Goal: Information Seeking & Learning: Learn about a topic

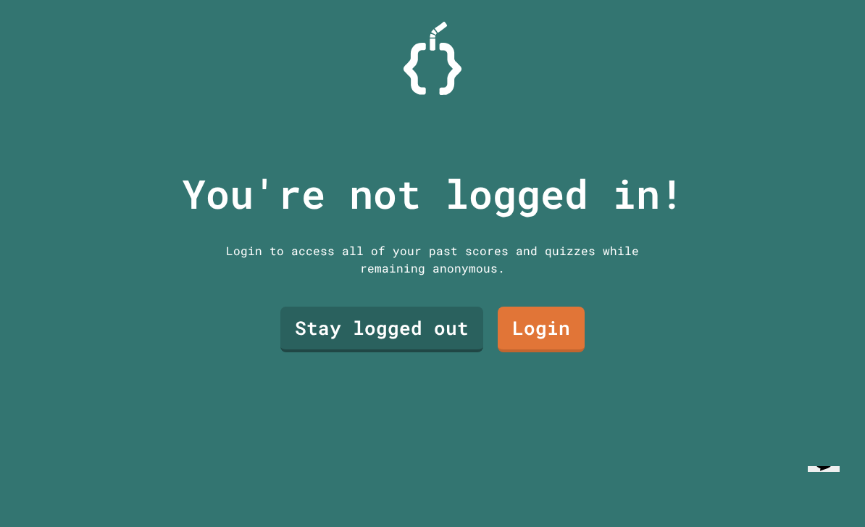
click at [449, 352] on link "Stay logged out" at bounding box center [381, 330] width 203 height 46
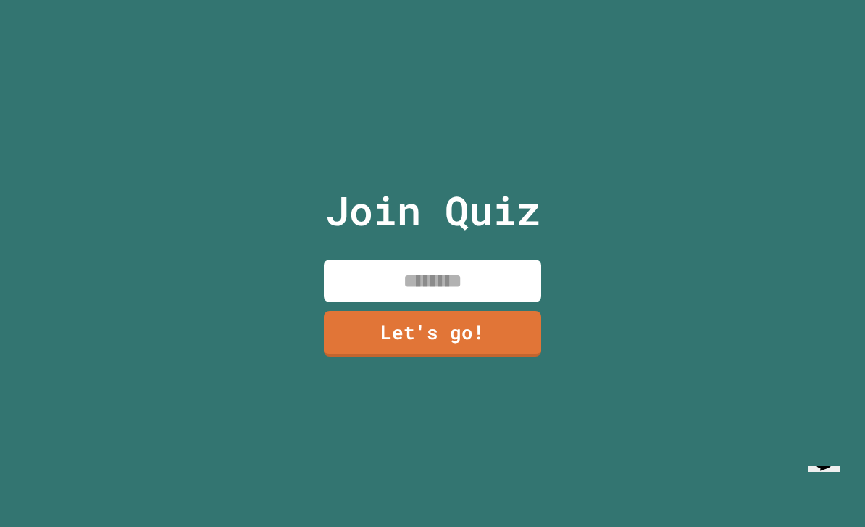
click at [485, 283] on input at bounding box center [432, 280] width 217 height 43
type input "****"
click at [480, 357] on link "Let's go!" at bounding box center [432, 334] width 217 height 46
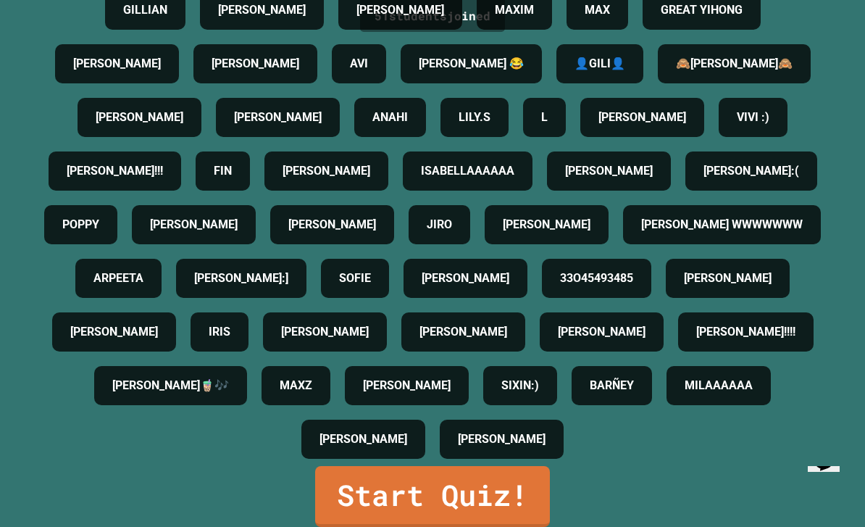
scroll to position [46, 0]
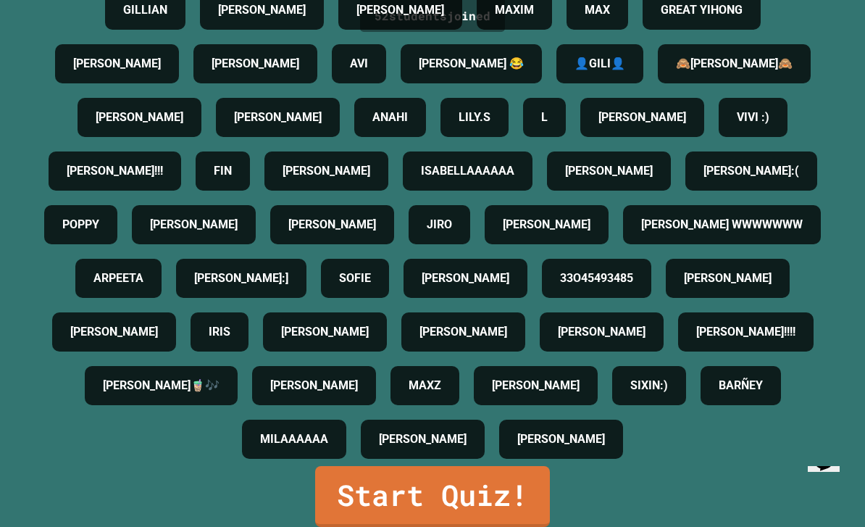
click at [391, 497] on link "Start Quiz!" at bounding box center [432, 496] width 235 height 61
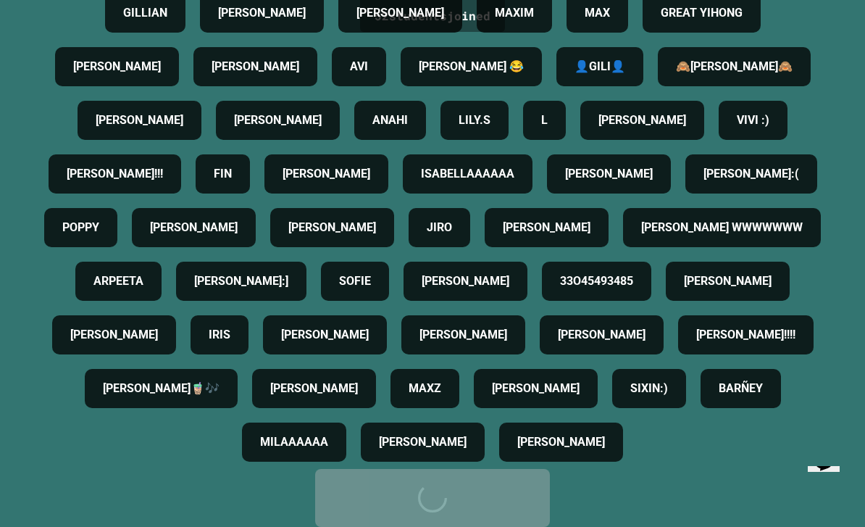
scroll to position [305, 0]
click at [391, 497] on div "Start Quiz!" at bounding box center [432, 497] width 191 height 43
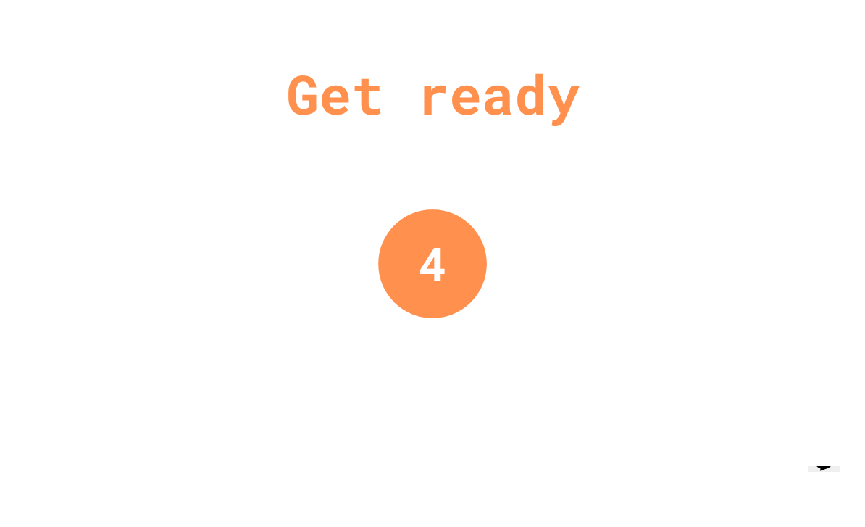
scroll to position [0, 0]
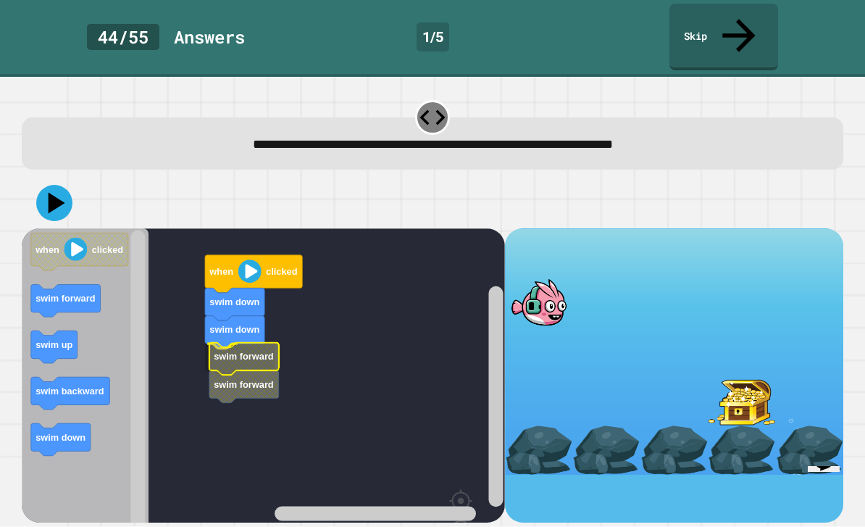
click at [236, 351] on text "swim forward" at bounding box center [244, 356] width 60 height 11
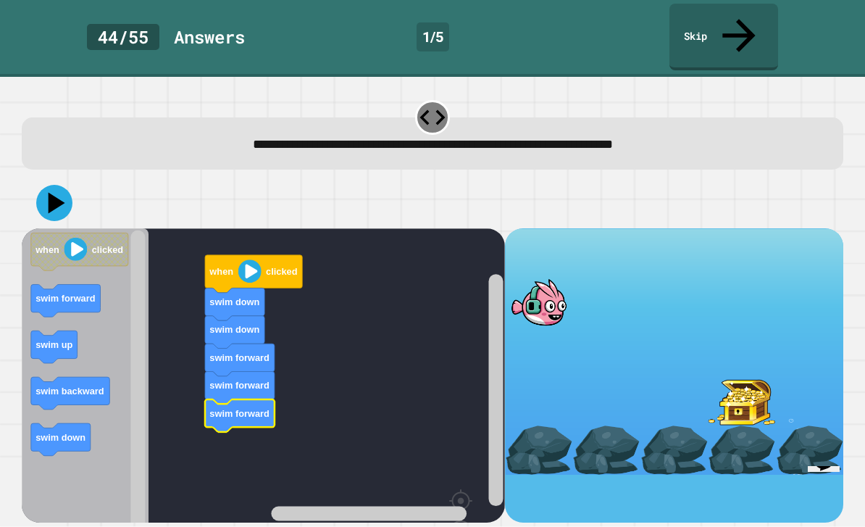
click at [51, 193] on icon at bounding box center [57, 203] width 17 height 21
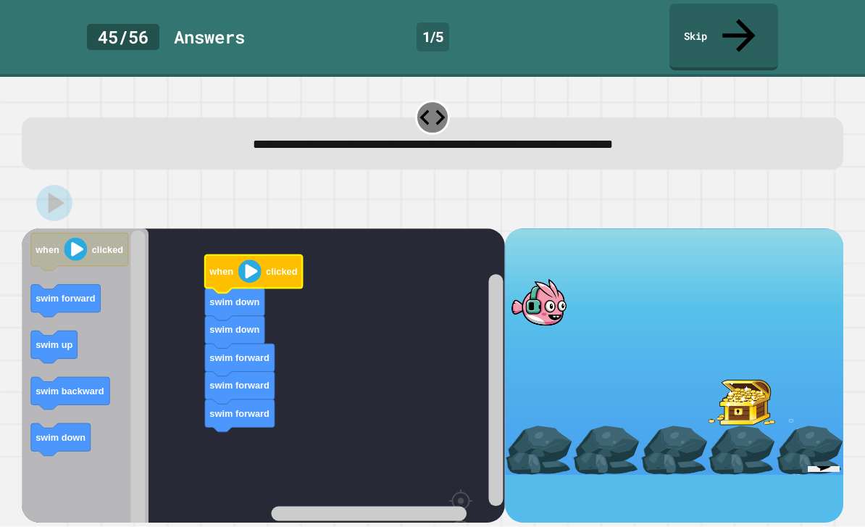
click at [243, 260] on image "Blockly Workspace" at bounding box center [249, 271] width 23 height 23
click at [37, 178] on div at bounding box center [433, 203] width 822 height 51
click at [831, 470] on icon "Chat widget" at bounding box center [824, 460] width 20 height 22
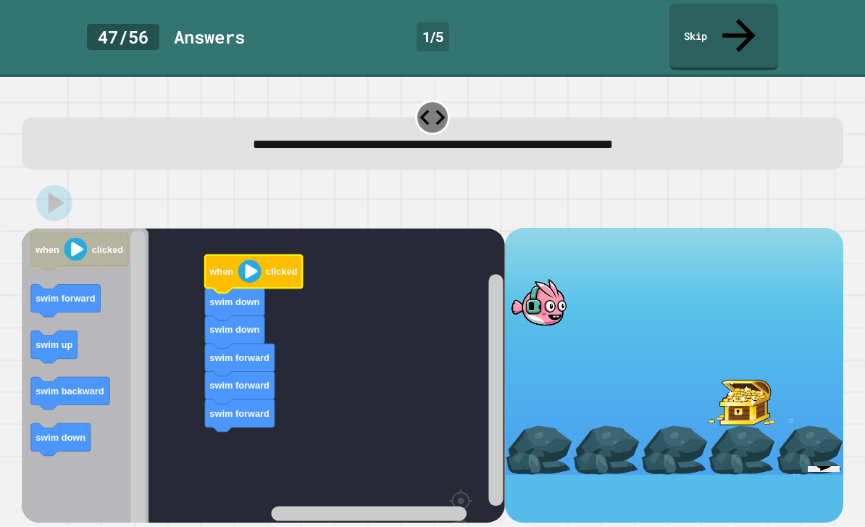
click at [41, 178] on div at bounding box center [433, 203] width 822 height 51
click at [440, 102] on icon at bounding box center [432, 117] width 30 height 30
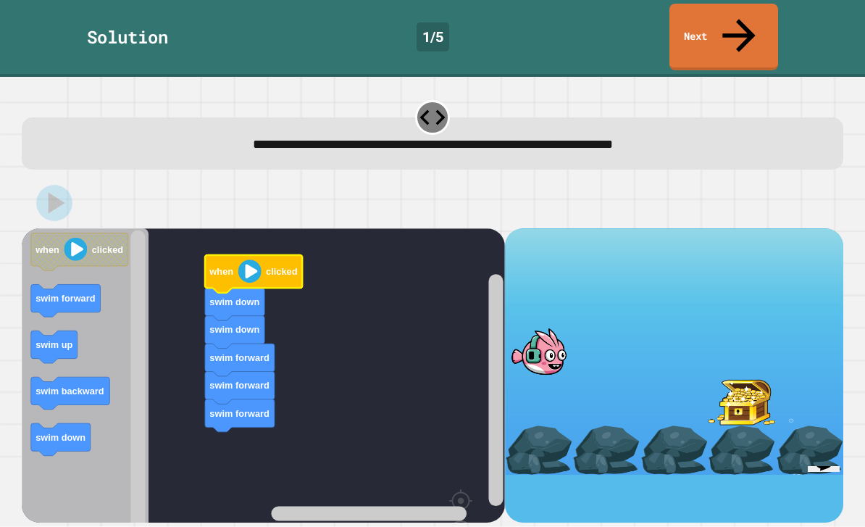
click at [426, 100] on div at bounding box center [432, 117] width 35 height 35
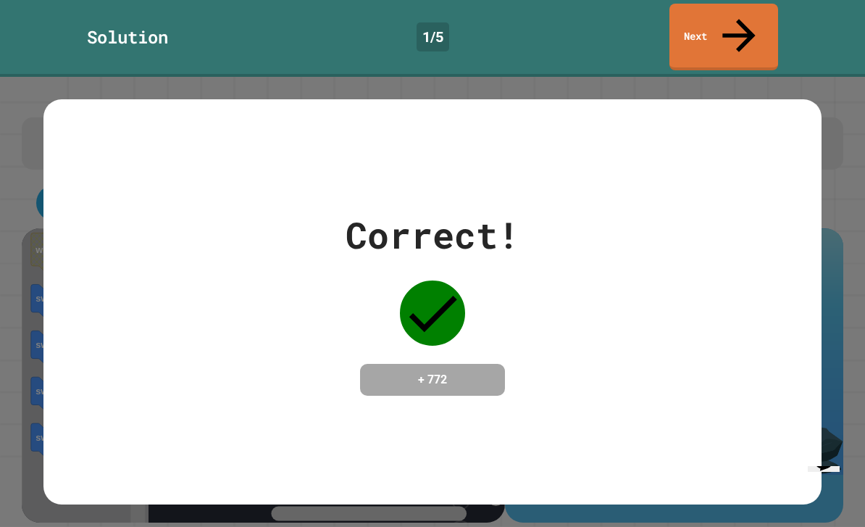
click at [574, 208] on div "Correct! + 772" at bounding box center [432, 302] width 779 height 188
click at [737, 12] on icon at bounding box center [739, 35] width 49 height 49
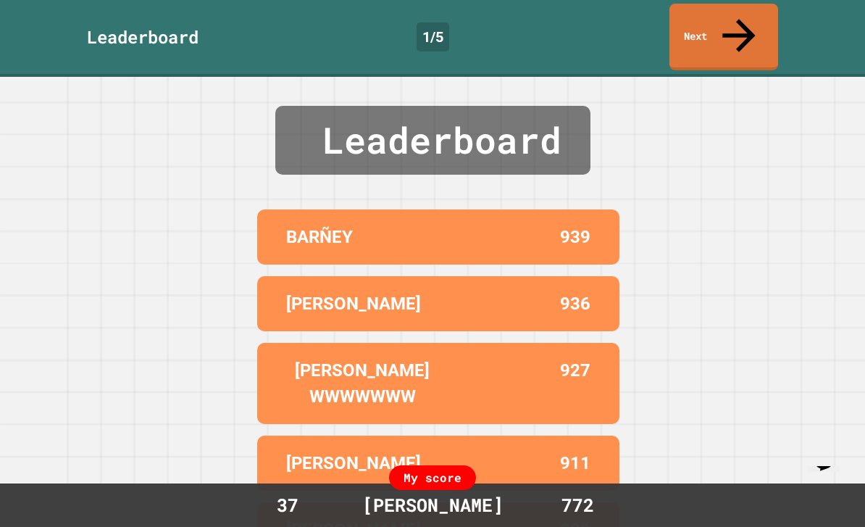
click at [741, 25] on icon at bounding box center [739, 35] width 49 height 49
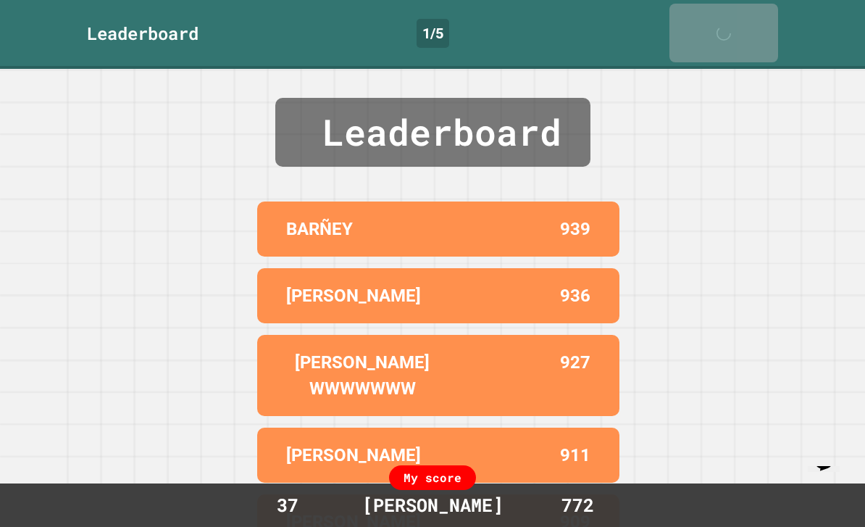
click at [741, 26] on icon at bounding box center [727, 40] width 29 height 29
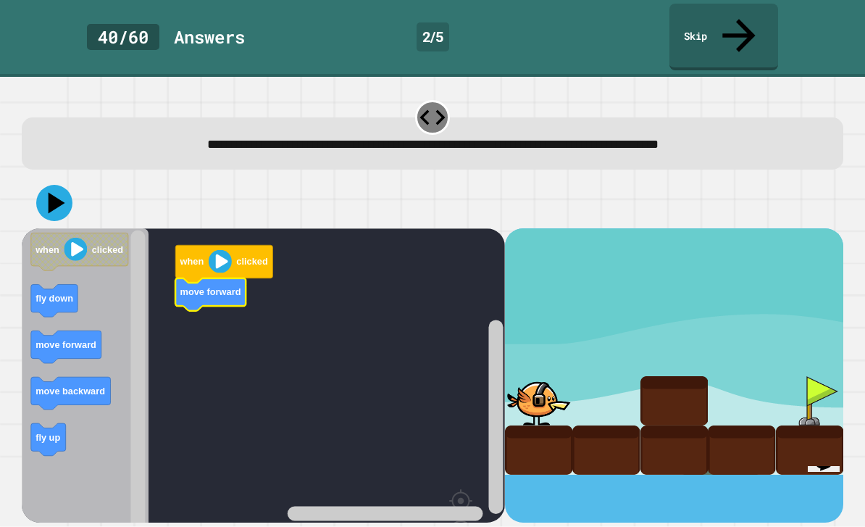
click at [204, 287] on text "move forward" at bounding box center [210, 292] width 61 height 11
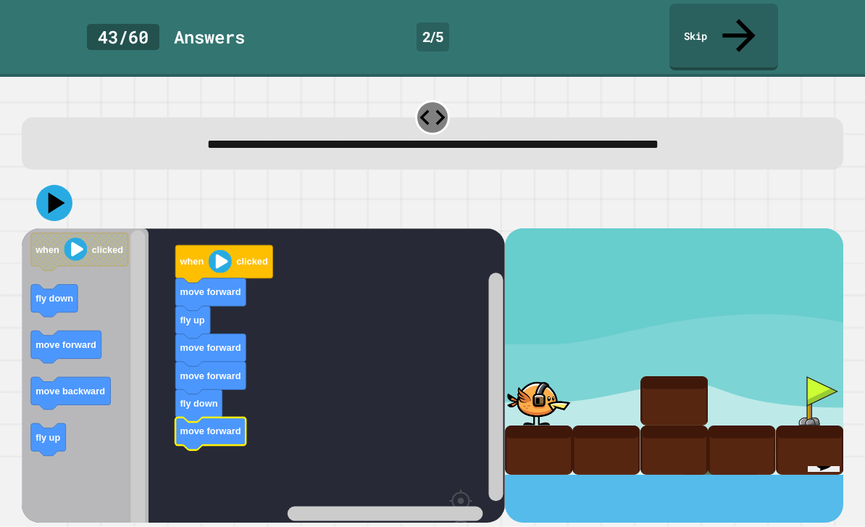
click at [46, 185] on icon at bounding box center [54, 203] width 36 height 36
click at [436, 102] on icon at bounding box center [432, 117] width 30 height 30
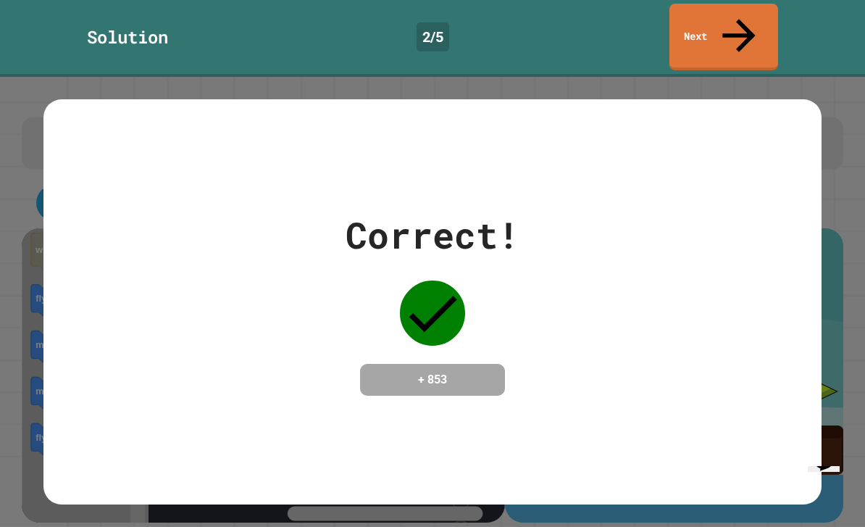
click at [743, 4] on link "Next" at bounding box center [724, 37] width 109 height 67
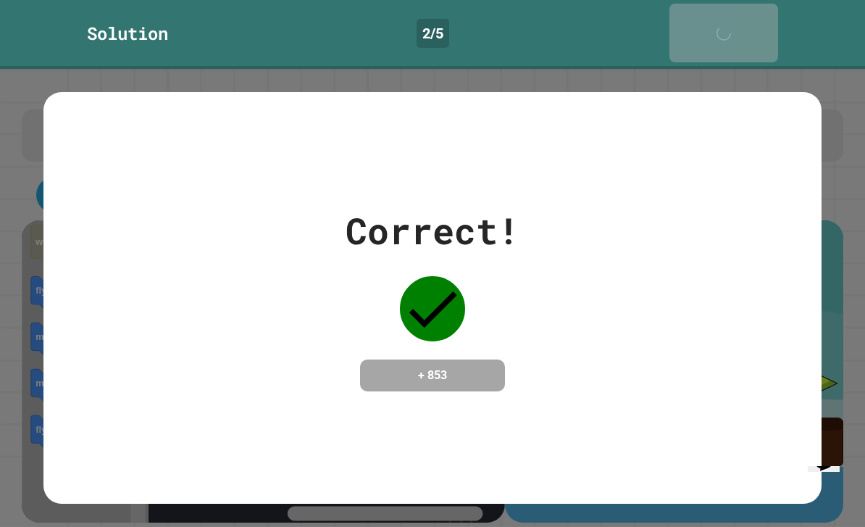
click at [742, 26] on icon at bounding box center [727, 40] width 29 height 29
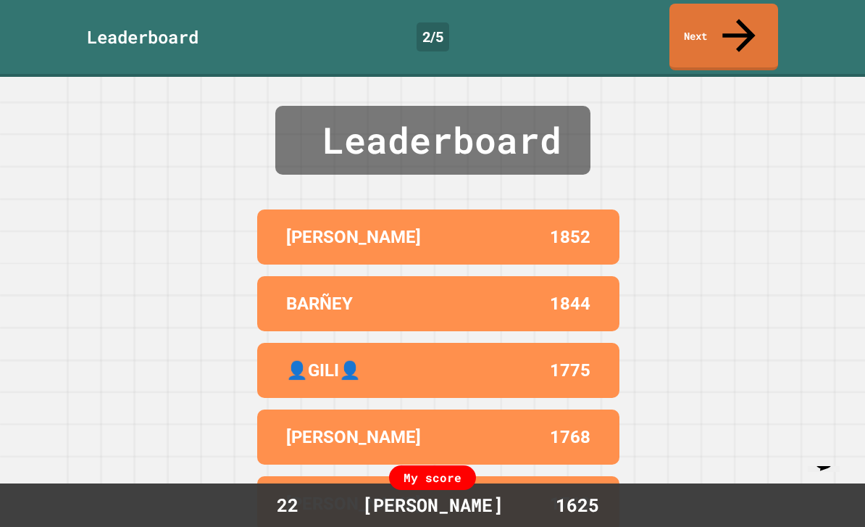
click at [730, 21] on link "Next" at bounding box center [724, 37] width 109 height 67
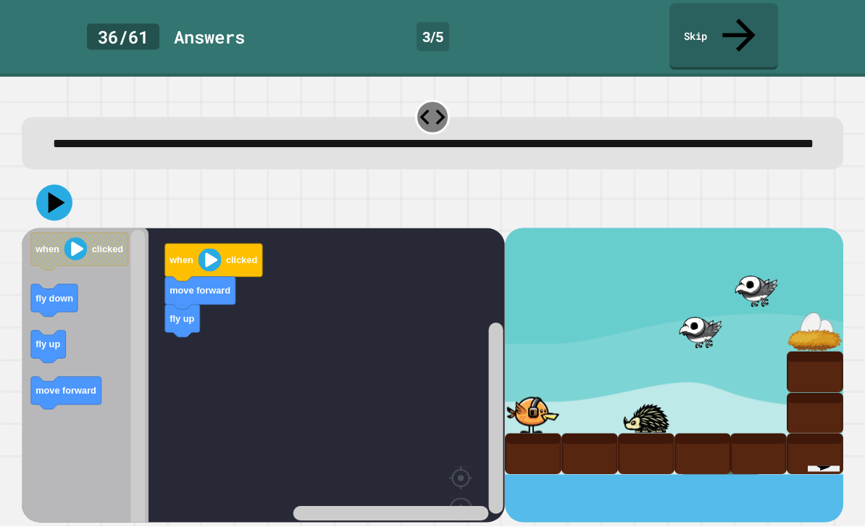
scroll to position [32, 0]
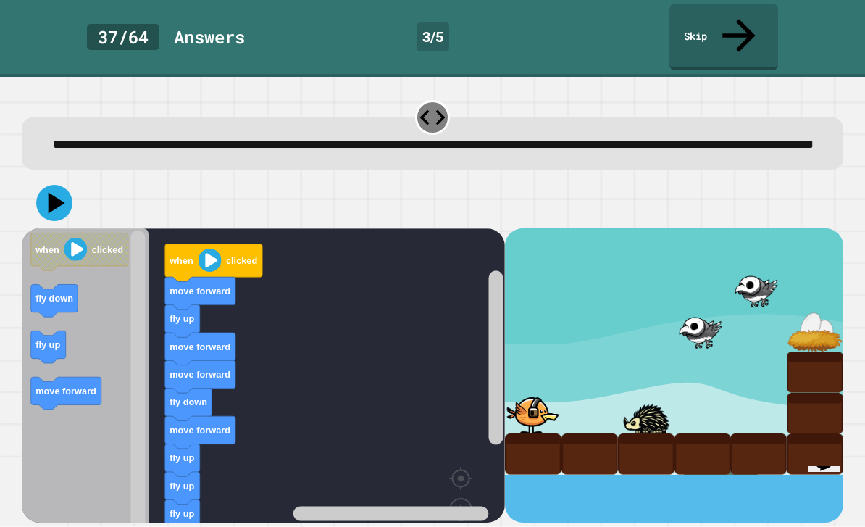
click at [53, 185] on icon at bounding box center [54, 203] width 36 height 36
click at [437, 102] on icon at bounding box center [432, 117] width 30 height 30
click at [430, 110] on icon at bounding box center [432, 117] width 25 height 15
click at [67, 185] on icon at bounding box center [54, 203] width 36 height 36
click at [423, 100] on div at bounding box center [432, 117] width 35 height 35
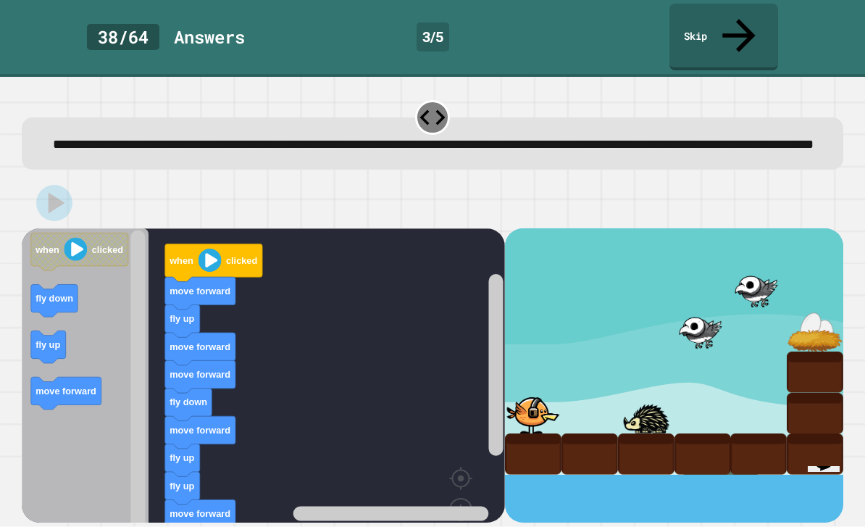
click at [433, 102] on icon at bounding box center [432, 117] width 30 height 30
click at [449, 94] on div "**********" at bounding box center [432, 134] width 830 height 80
click at [416, 94] on div "**********" at bounding box center [432, 134] width 830 height 80
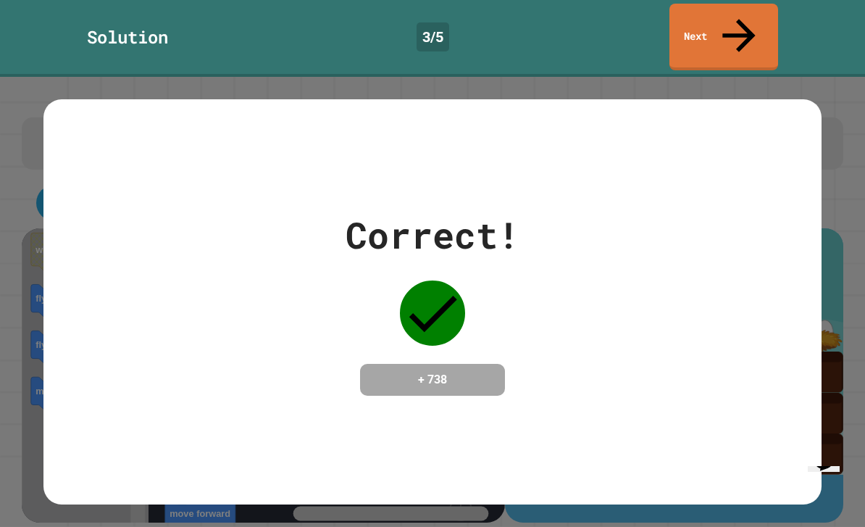
scroll to position [0, 0]
click at [741, 21] on icon at bounding box center [739, 35] width 49 height 49
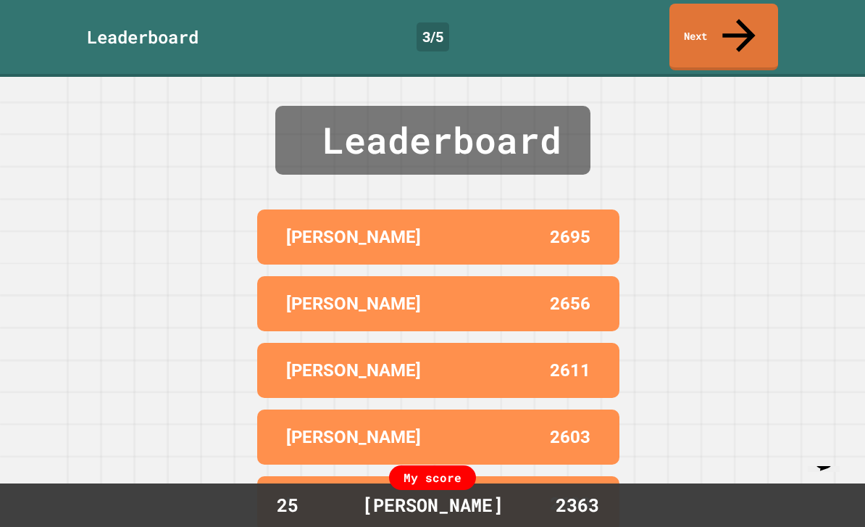
click at [727, 13] on link "Next" at bounding box center [724, 37] width 109 height 67
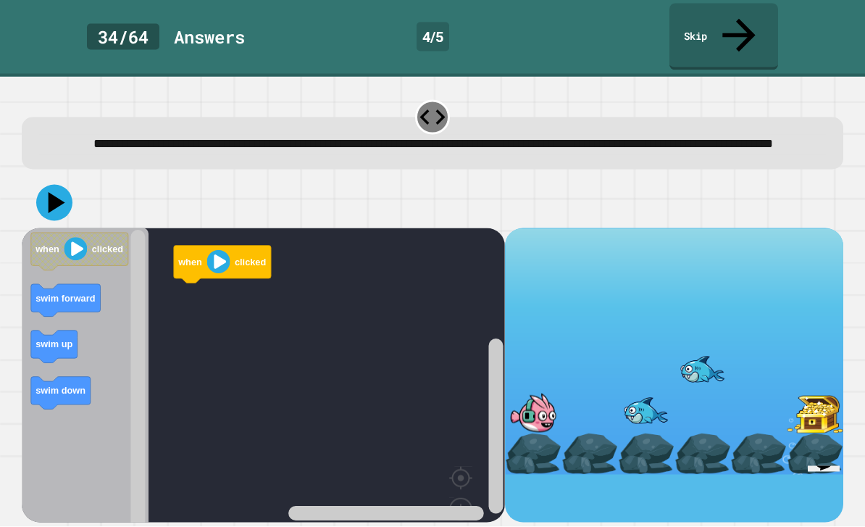
scroll to position [39, 0]
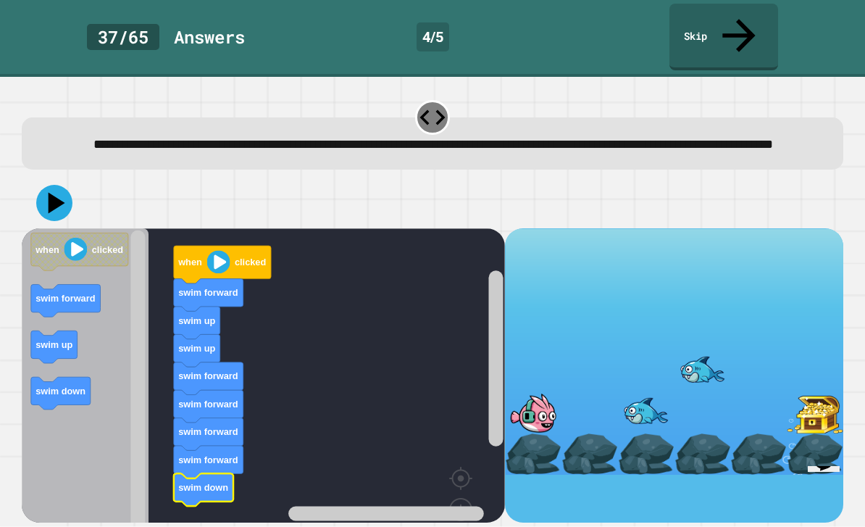
click at [223, 466] on rect "Blockly Workspace" at bounding box center [263, 403] width 483 height 350
click at [223, 465] on rect "Blockly Workspace" at bounding box center [263, 403] width 483 height 350
click at [51, 193] on icon at bounding box center [57, 203] width 17 height 21
click at [430, 100] on div at bounding box center [432, 117] width 35 height 35
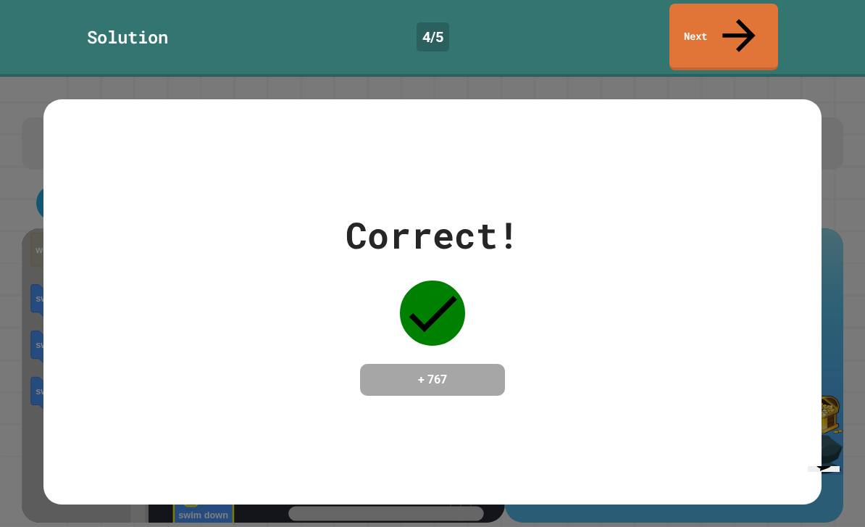
scroll to position [0, 0]
click at [708, 25] on link "Next" at bounding box center [724, 37] width 109 height 67
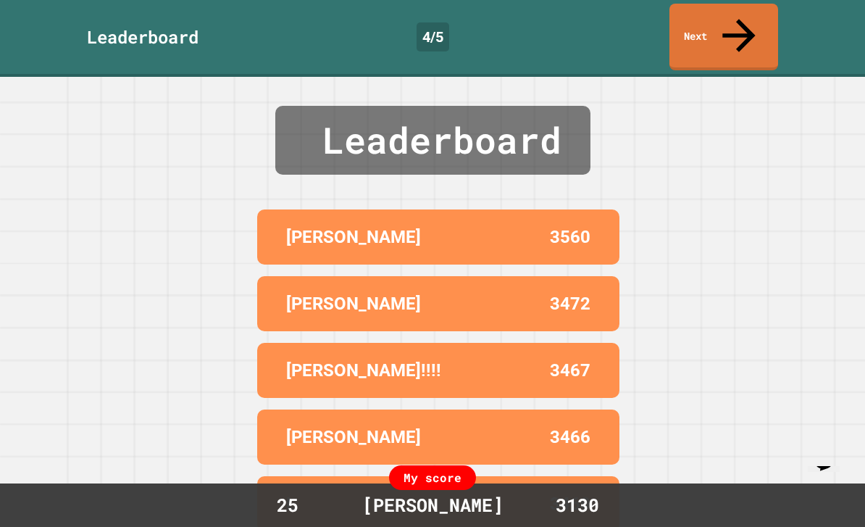
click at [739, 20] on icon at bounding box center [739, 35] width 49 height 49
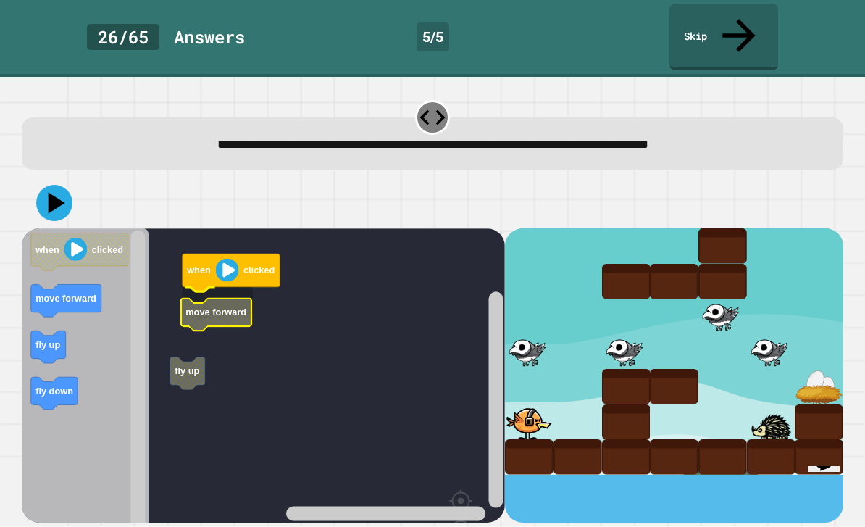
click at [214, 292] on rect "Blockly Workspace" at bounding box center [263, 414] width 483 height 372
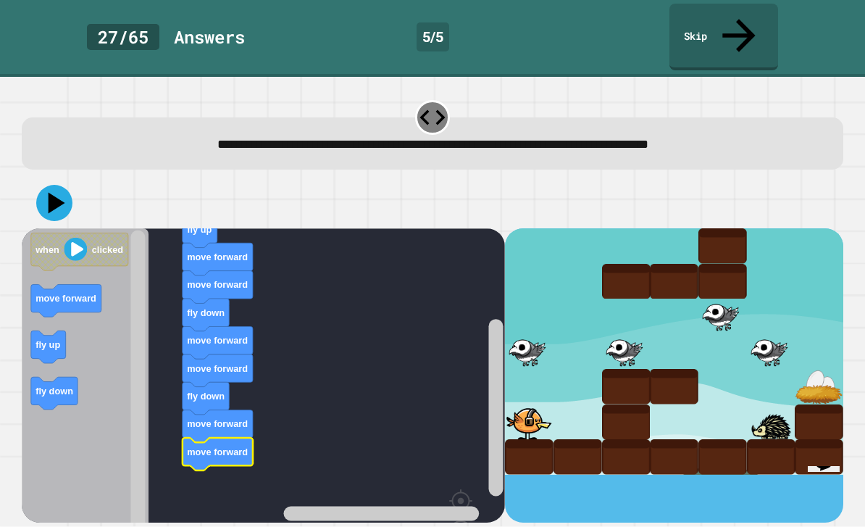
click at [50, 193] on icon at bounding box center [57, 203] width 17 height 21
click at [432, 102] on icon at bounding box center [432, 117] width 30 height 30
click at [438, 102] on icon at bounding box center [432, 117] width 30 height 30
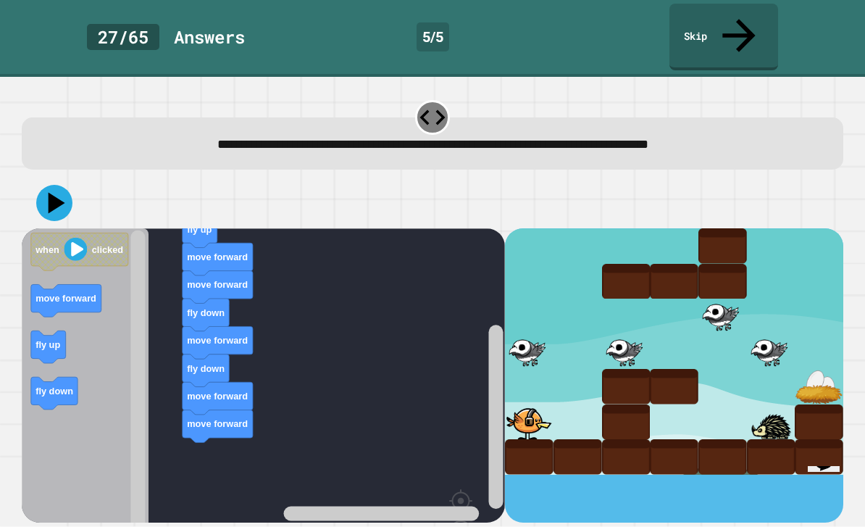
click at [35, 178] on div at bounding box center [433, 203] width 822 height 51
click at [50, 193] on icon at bounding box center [57, 203] width 17 height 21
click at [436, 102] on icon at bounding box center [432, 117] width 30 height 30
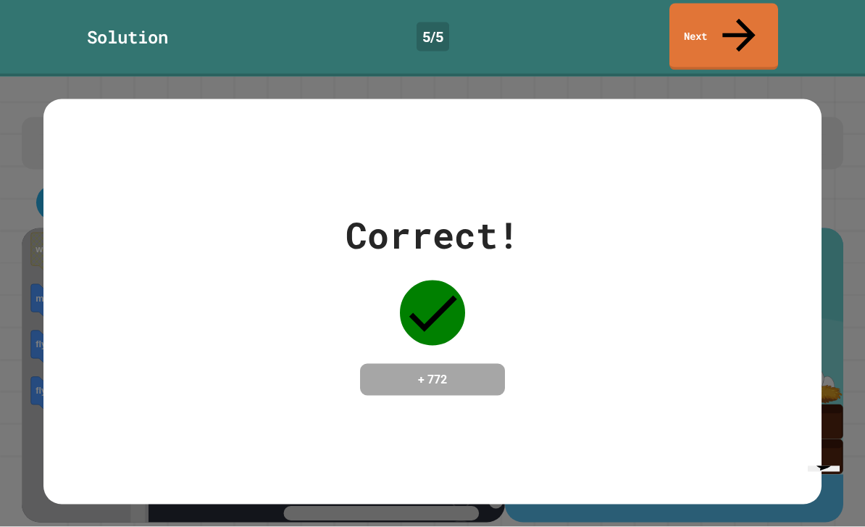
scroll to position [0, 0]
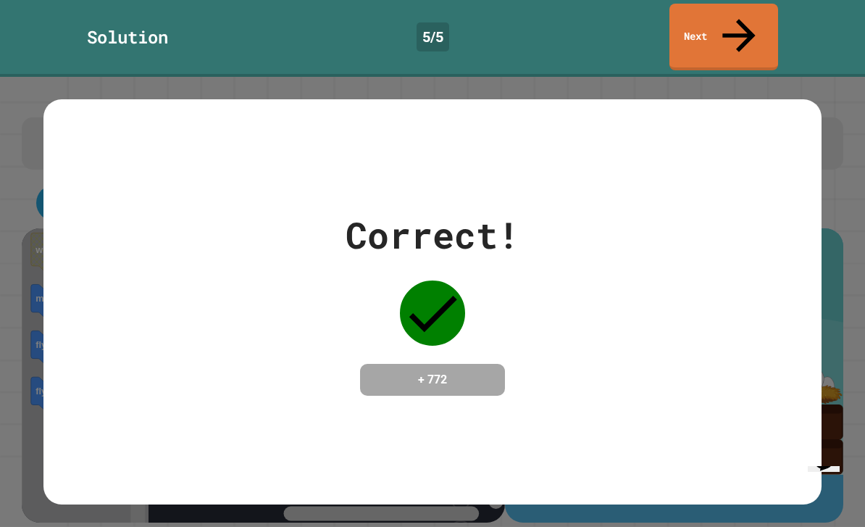
click at [743, 12] on icon at bounding box center [739, 35] width 49 height 49
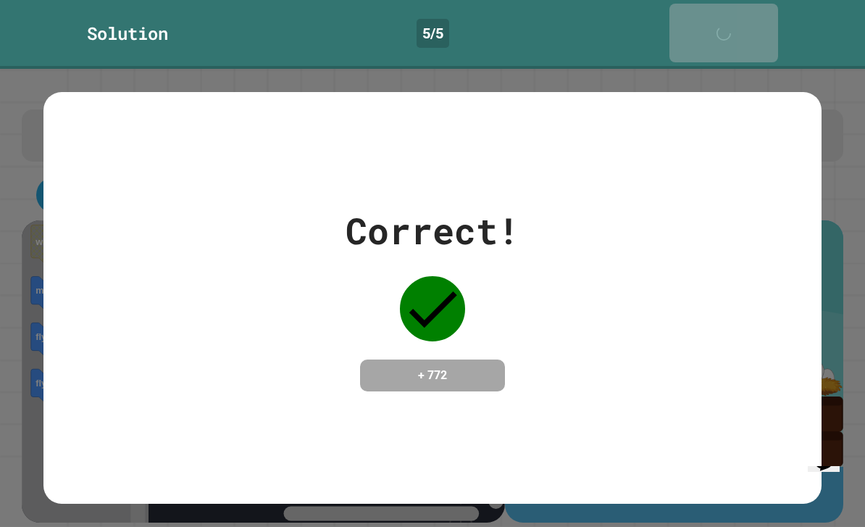
click at [742, 26] on icon at bounding box center [727, 40] width 29 height 29
